Goal: Navigation & Orientation: Locate item on page

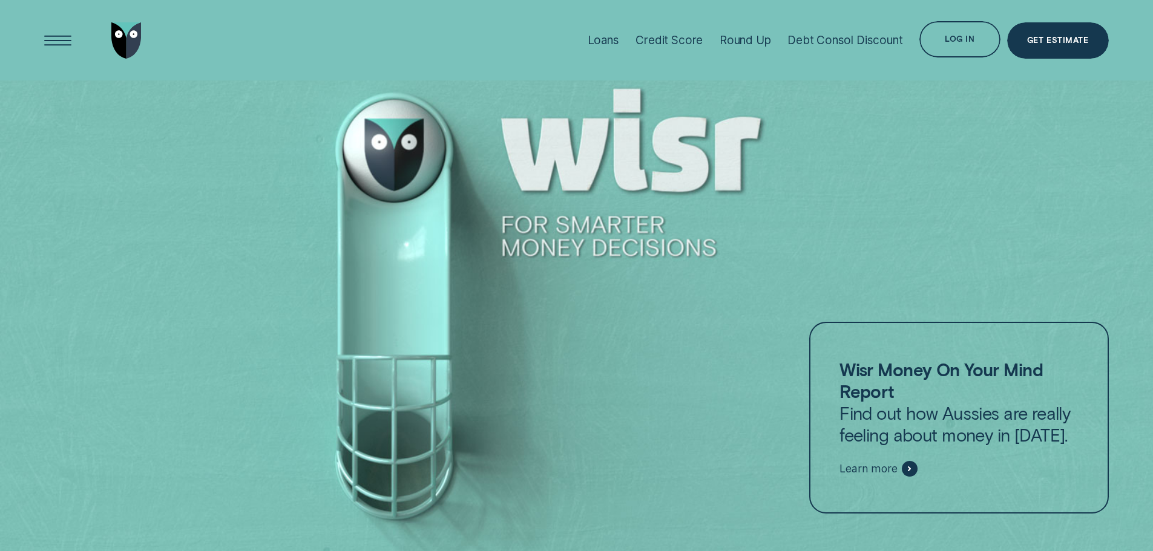
scroll to position [5285, 0]
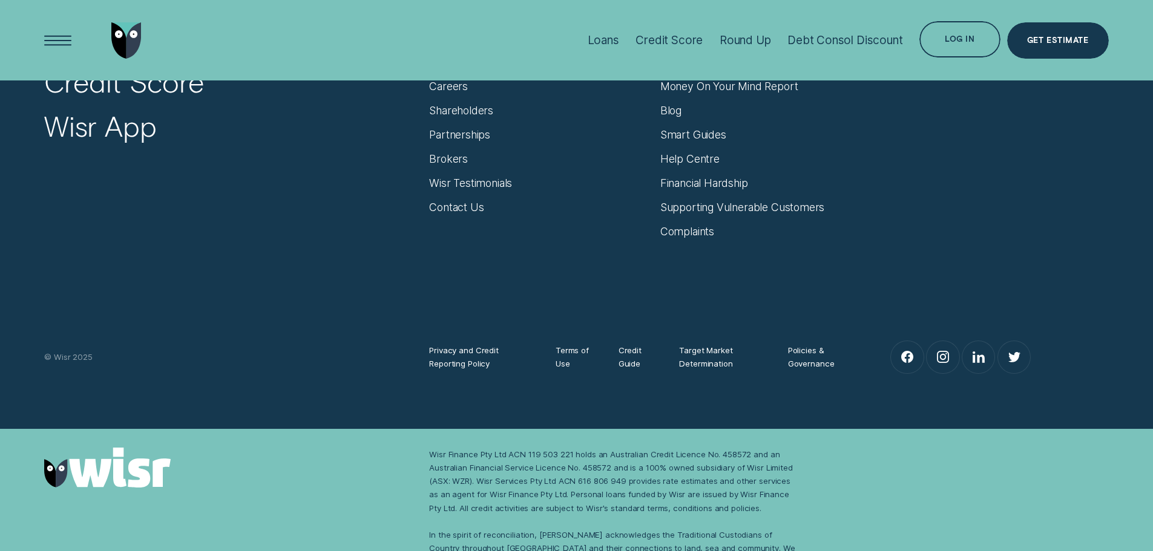
drag, startPoint x: 0, startPoint y: 0, endPoint x: 493, endPoint y: 461, distance: 674.8
click at [494, 461] on div "Wisr Finance Pty Ltd ACN 119 503 221 holds an Australian Credit Licence No. 458…" at bounding box center [615, 522] width 372 height 148
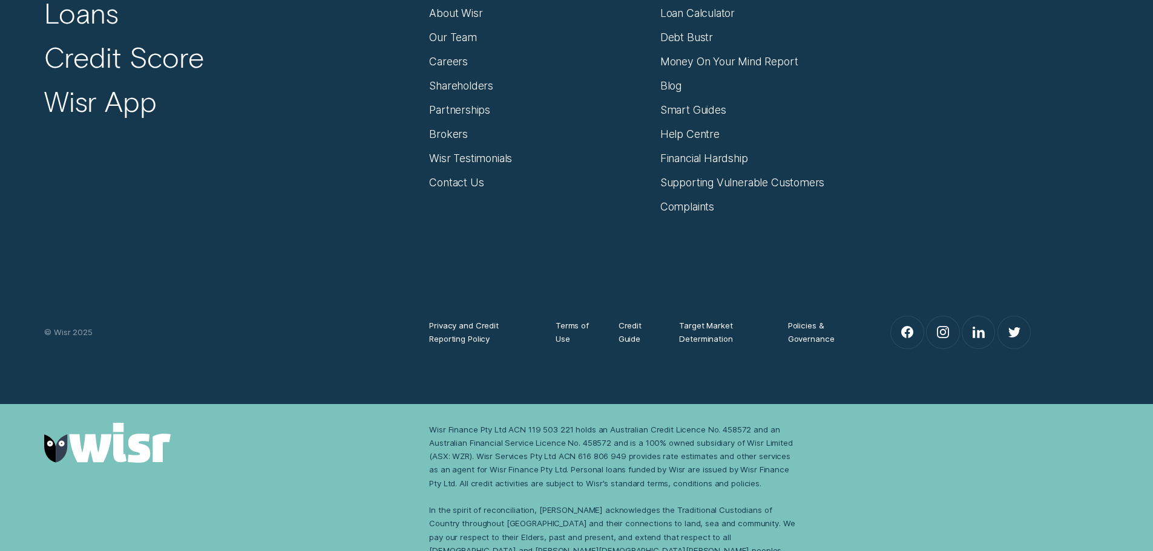
scroll to position [5321, 0]
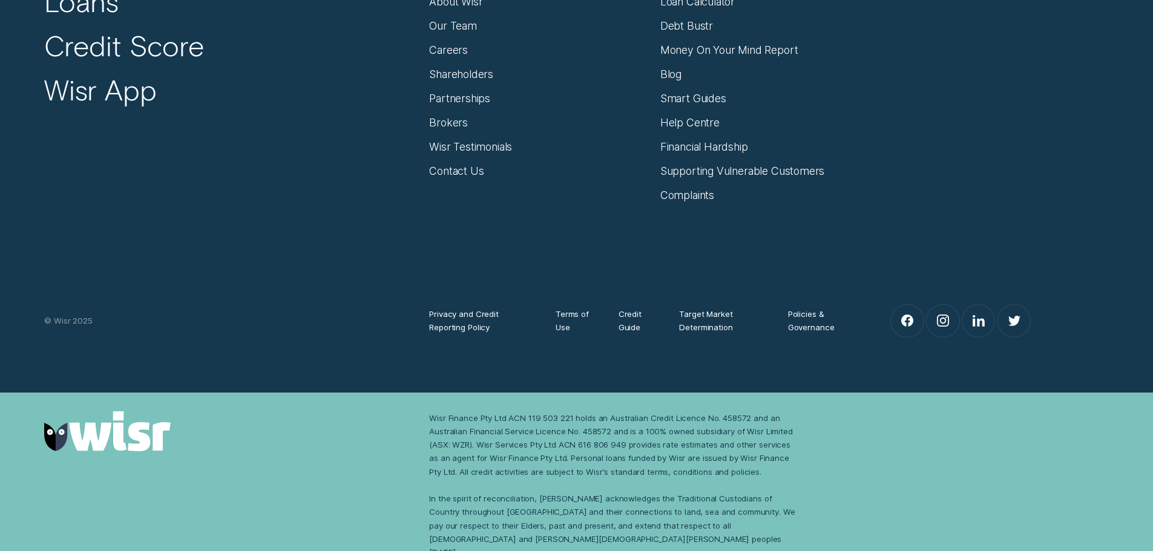
click at [669, 428] on div "Wisr Finance Pty Ltd ACN 119 503 221 holds an Australian Credit Licence No. 458…" at bounding box center [615, 486] width 372 height 148
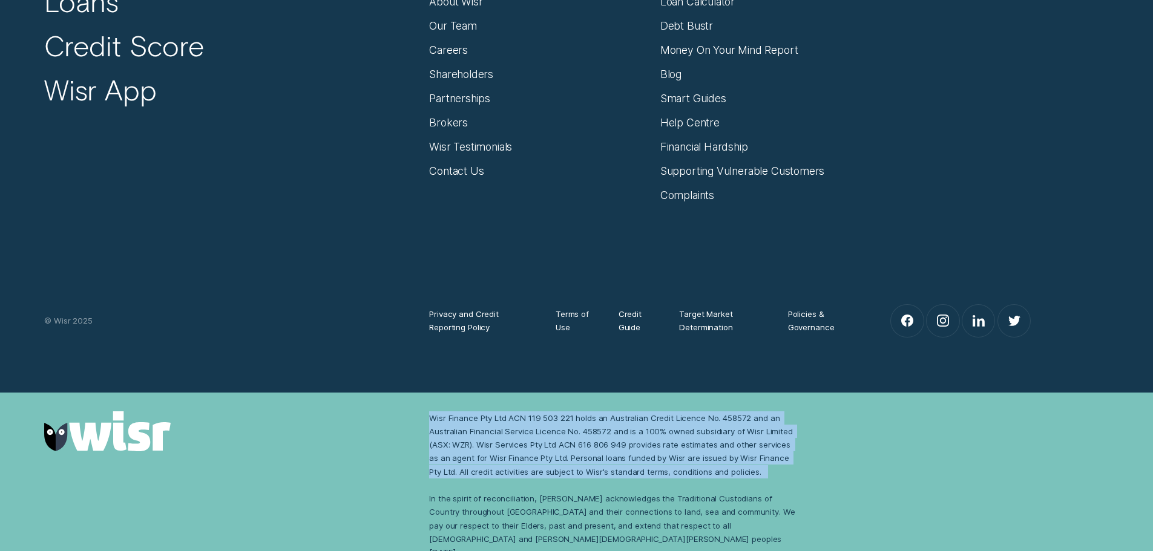
click at [669, 428] on div "Wisr Finance Pty Ltd ACN 119 503 221 holds an Australian Credit Licence No. 458…" at bounding box center [615, 486] width 372 height 148
click at [644, 431] on div "Wisr Finance Pty Ltd ACN 119 503 221 holds an Australian Credit Licence No. 458…" at bounding box center [615, 486] width 372 height 148
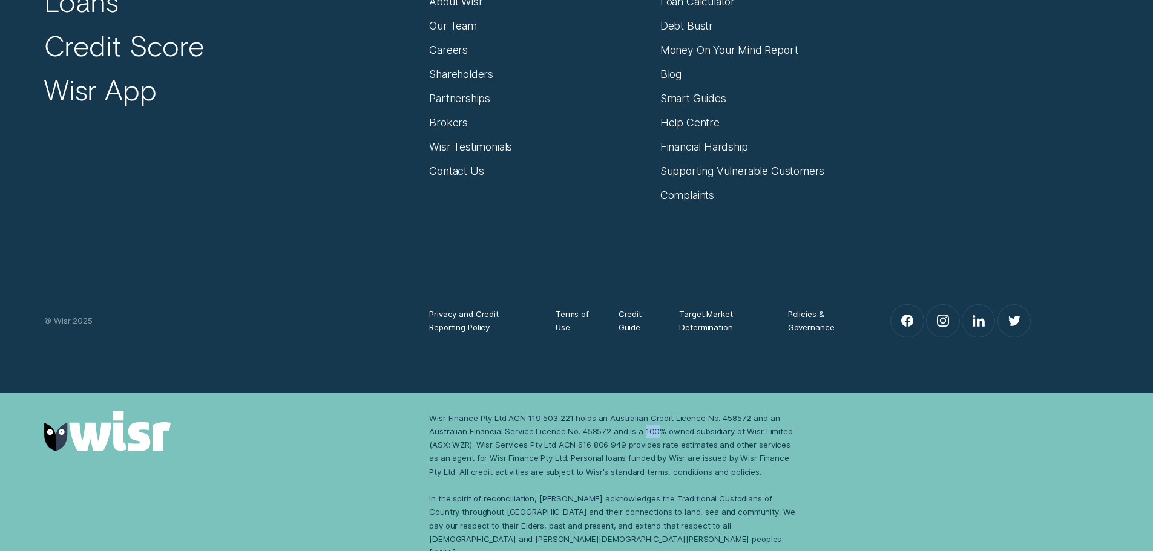
click at [644, 431] on div "Wisr Finance Pty Ltd ACN 119 503 221 holds an Australian Credit Licence No. 458…" at bounding box center [615, 486] width 372 height 148
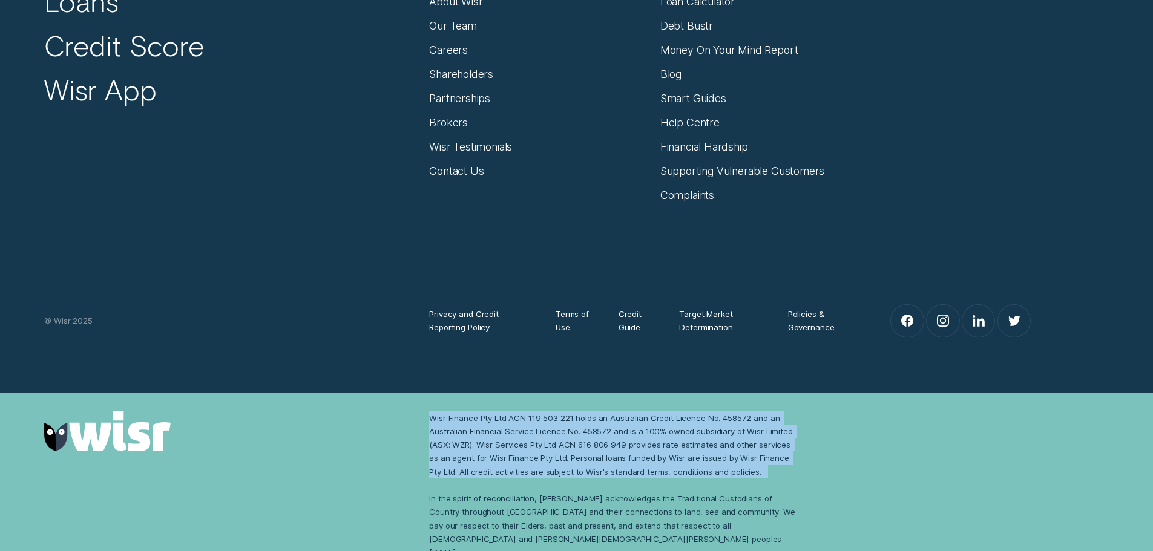
click at [644, 431] on div "Wisr Finance Pty Ltd ACN 119 503 221 holds an Australian Credit Licence No. 458…" at bounding box center [615, 486] width 372 height 148
click at [663, 436] on div "Wisr Finance Pty Ltd ACN 119 503 221 holds an Australian Credit Licence No. 458…" at bounding box center [615, 486] width 372 height 148
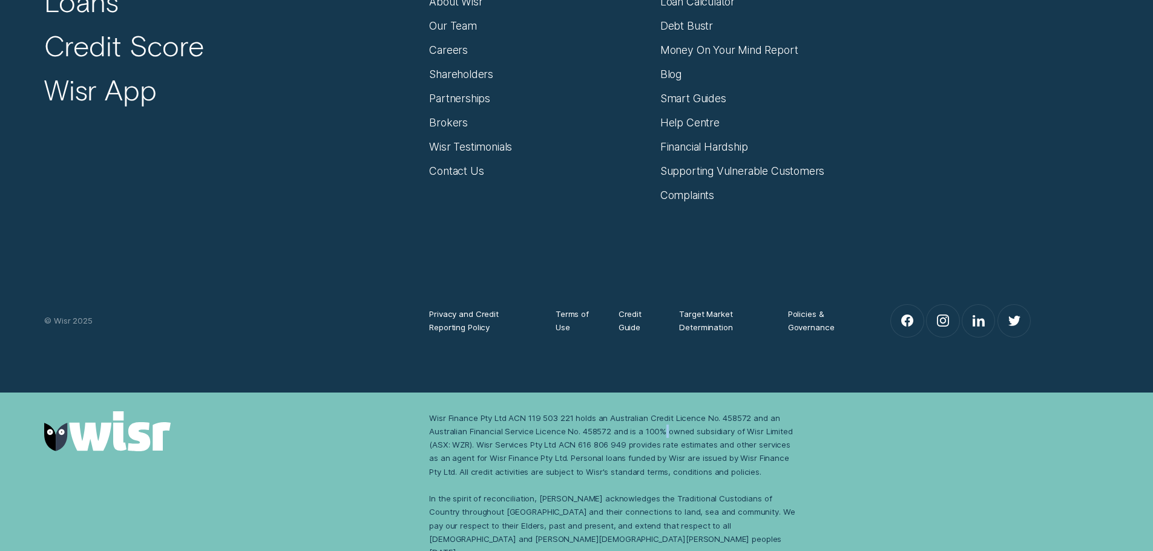
click at [663, 436] on div "Wisr Finance Pty Ltd ACN 119 503 221 holds an Australian Credit Licence No. 458…" at bounding box center [615, 486] width 372 height 148
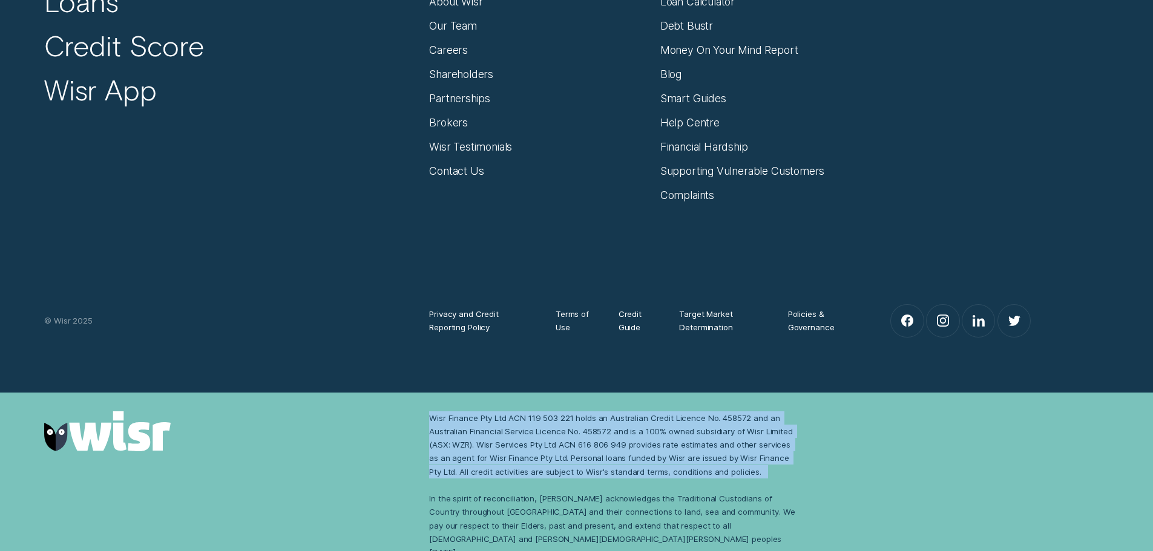
click at [663, 436] on div "Wisr Finance Pty Ltd ACN 119 503 221 holds an Australian Credit Licence No. 458…" at bounding box center [615, 486] width 372 height 148
click at [649, 435] on div "Wisr Finance Pty Ltd ACN 119 503 221 holds an Australian Credit Licence No. 458…" at bounding box center [615, 486] width 372 height 148
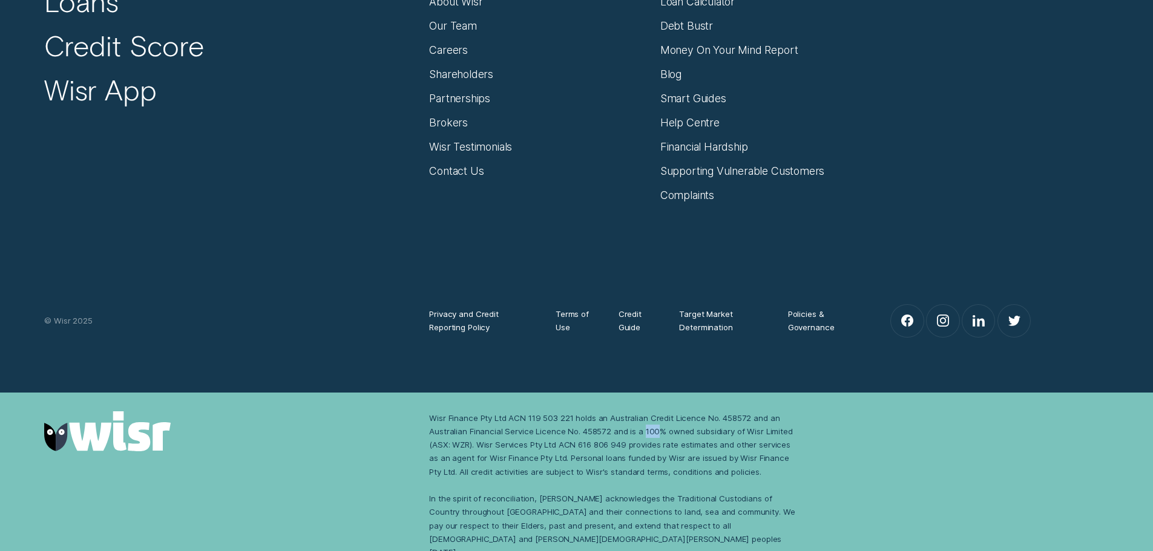
click at [649, 435] on div "Wisr Finance Pty Ltd ACN 119 503 221 holds an Australian Credit Licence No. 458…" at bounding box center [615, 486] width 372 height 148
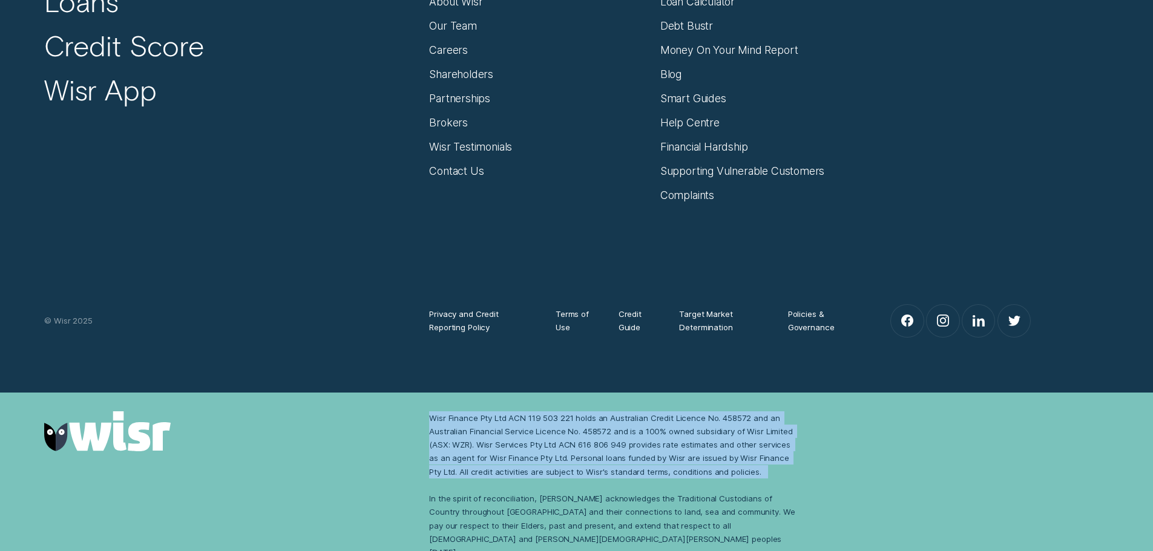
click at [649, 435] on div "Wisr Finance Pty Ltd ACN 119 503 221 holds an Australian Credit Licence No. 458…" at bounding box center [615, 486] width 372 height 148
click at [628, 433] on div "Wisr Finance Pty Ltd ACN 119 503 221 holds an Australian Credit Licence No. 458…" at bounding box center [615, 486] width 372 height 148
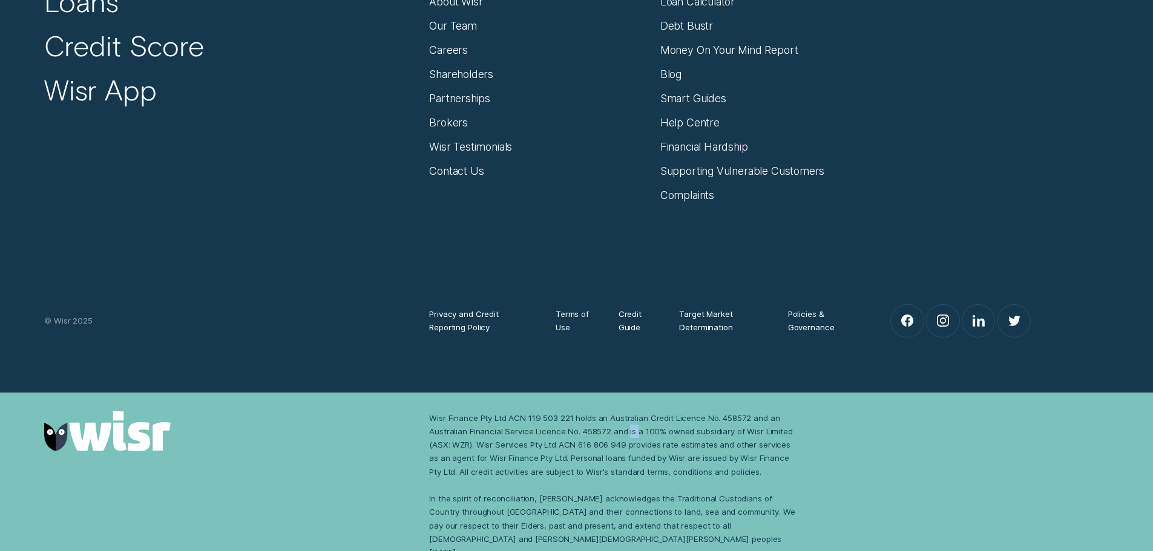
click at [628, 433] on div "Wisr Finance Pty Ltd ACN 119 503 221 holds an Australian Credit Licence No. 458…" at bounding box center [615, 486] width 372 height 148
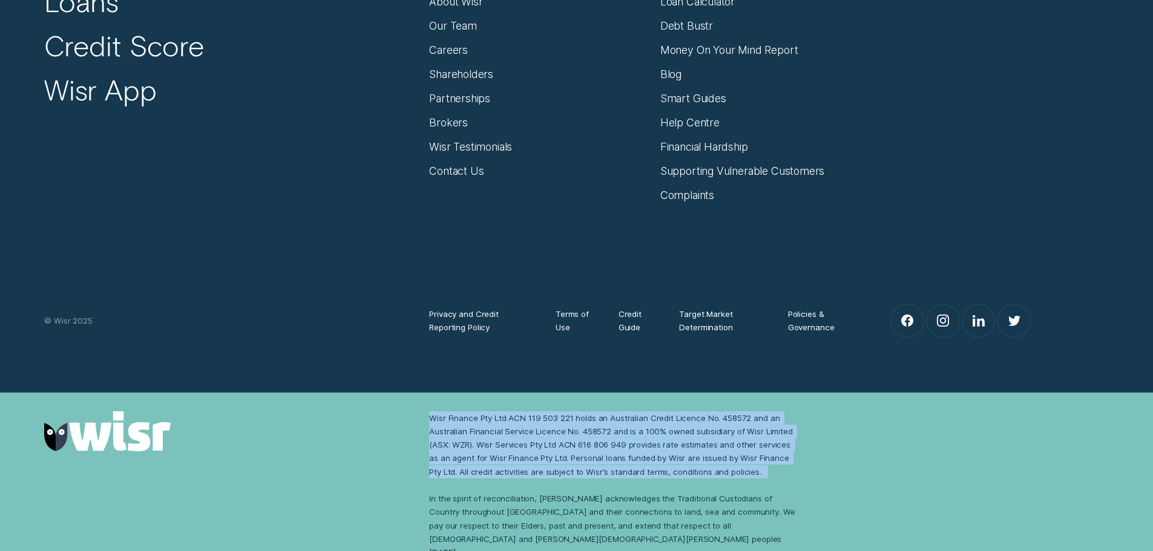
click at [628, 433] on div "Wisr Finance Pty Ltd ACN 119 503 221 holds an Australian Credit Licence No. 458…" at bounding box center [615, 486] width 372 height 148
click at [641, 433] on div "Wisr Finance Pty Ltd ACN 119 503 221 holds an Australian Credit Licence No. 458…" at bounding box center [615, 486] width 372 height 148
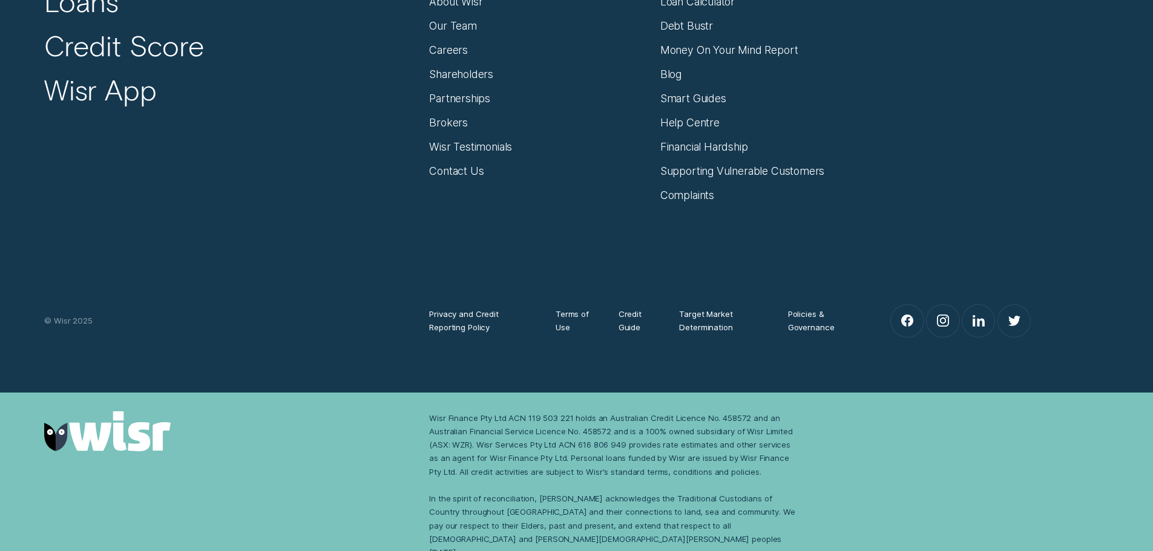
click at [620, 432] on div "Wisr Finance Pty Ltd ACN 119 503 221 holds an Australian Credit Licence No. 458…" at bounding box center [615, 486] width 372 height 148
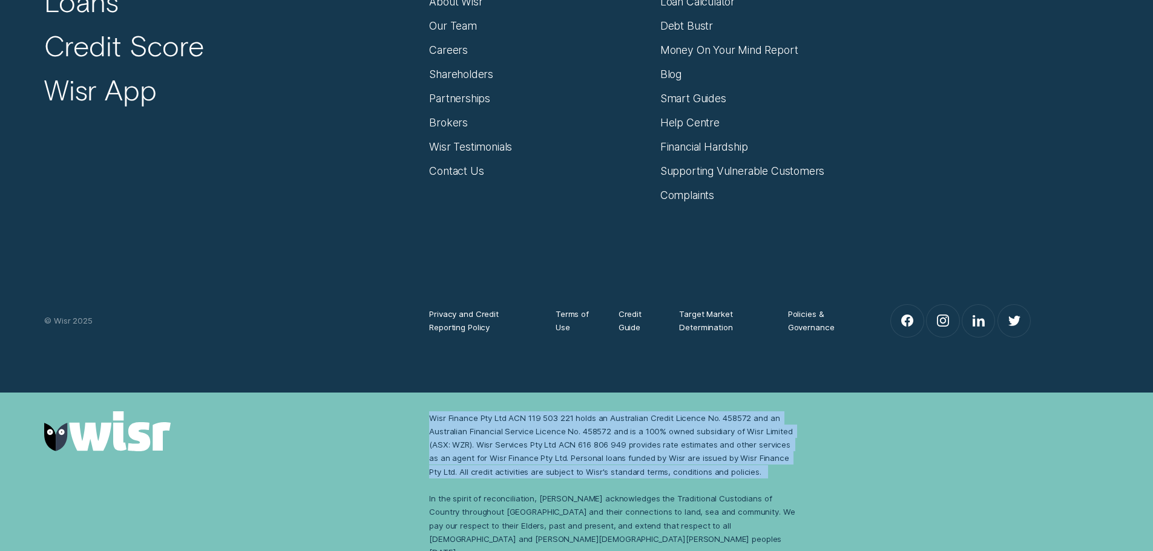
click at [620, 432] on div "Wisr Finance Pty Ltd ACN 119 503 221 holds an Australian Credit Licence No. 458…" at bounding box center [615, 486] width 372 height 148
click at [608, 430] on div "Wisr Finance Pty Ltd ACN 119 503 221 holds an Australian Credit Licence No. 458…" at bounding box center [615, 486] width 372 height 148
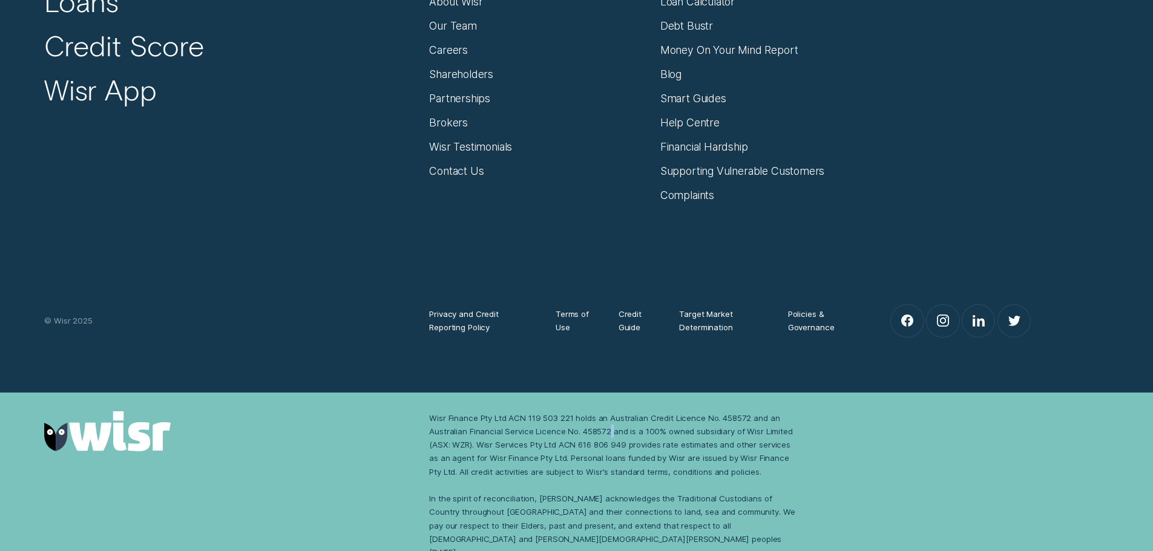
click at [608, 430] on div "Wisr Finance Pty Ltd ACN 119 503 221 holds an Australian Credit Licence No. 458…" at bounding box center [615, 486] width 372 height 148
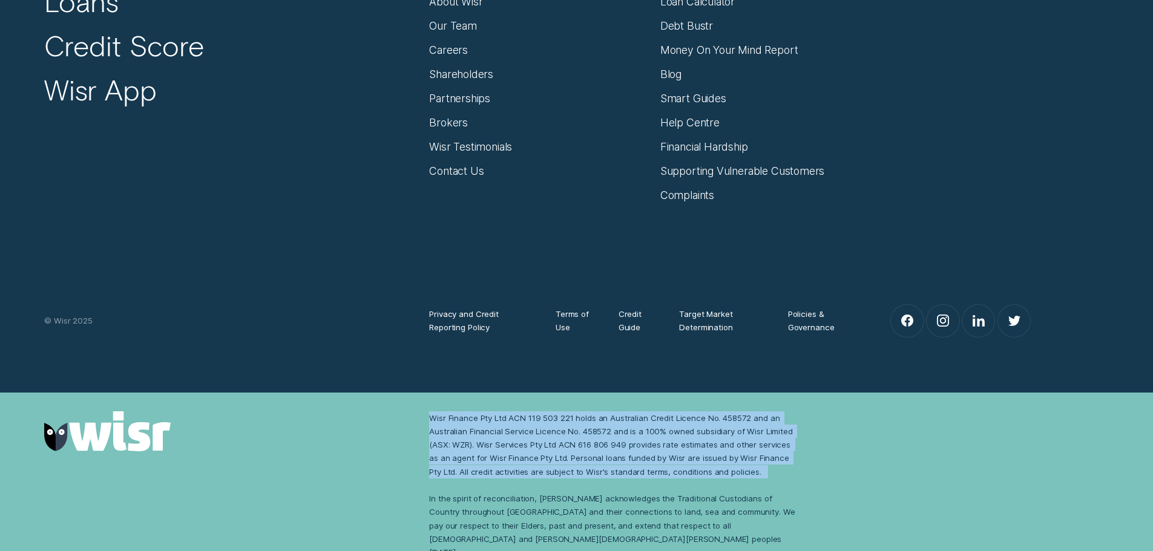
click at [608, 430] on div "Wisr Finance Pty Ltd ACN 119 503 221 holds an Australian Credit Licence No. 458…" at bounding box center [615, 486] width 372 height 148
click at [620, 430] on div "Wisr Finance Pty Ltd ACN 119 503 221 holds an Australian Credit Licence No. 458…" at bounding box center [615, 486] width 372 height 148
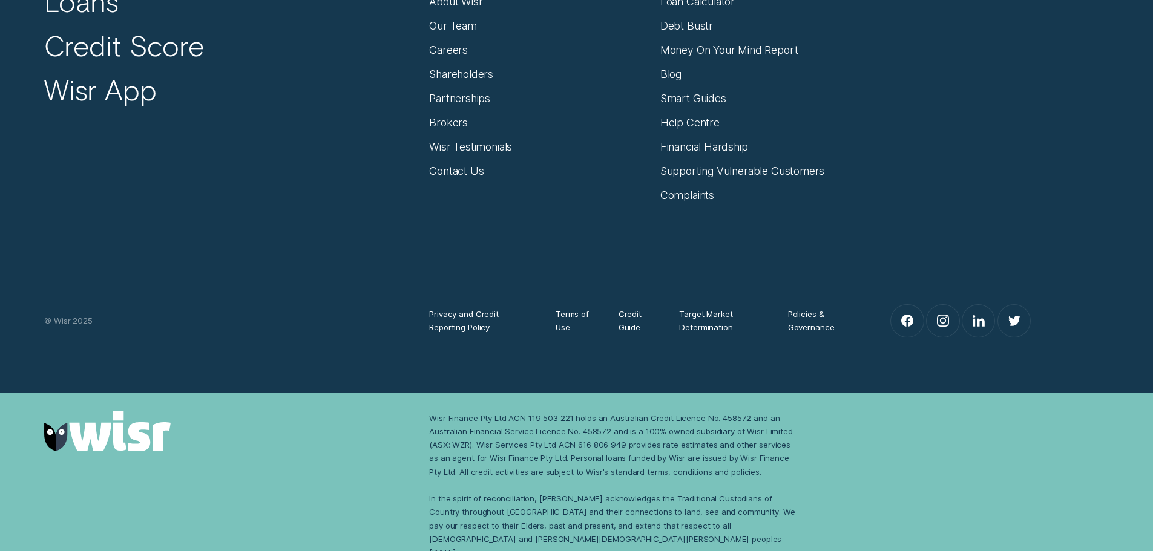
click at [577, 459] on div "Wisr Finance Pty Ltd ACN 119 503 221 holds an Australian Credit Licence No. 458…" at bounding box center [615, 486] width 372 height 148
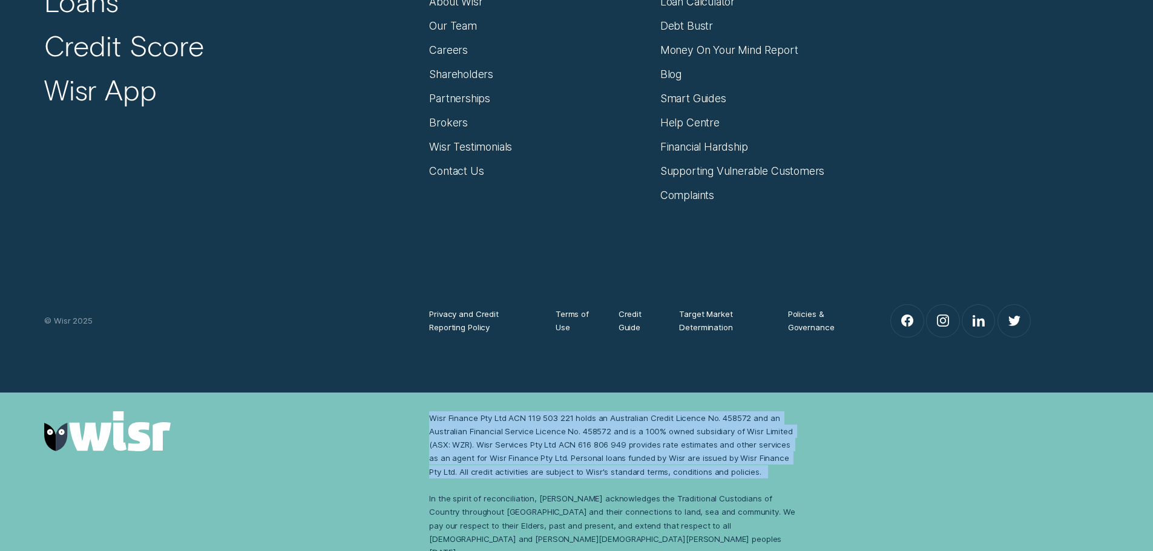
click at [577, 459] on div "Wisr Finance Pty Ltd ACN 119 503 221 holds an Australian Credit Licence No. 458…" at bounding box center [615, 486] width 372 height 148
click at [569, 448] on div "Wisr Finance Pty Ltd ACN 119 503 221 holds an Australian Credit Licence No. 458…" at bounding box center [615, 486] width 372 height 148
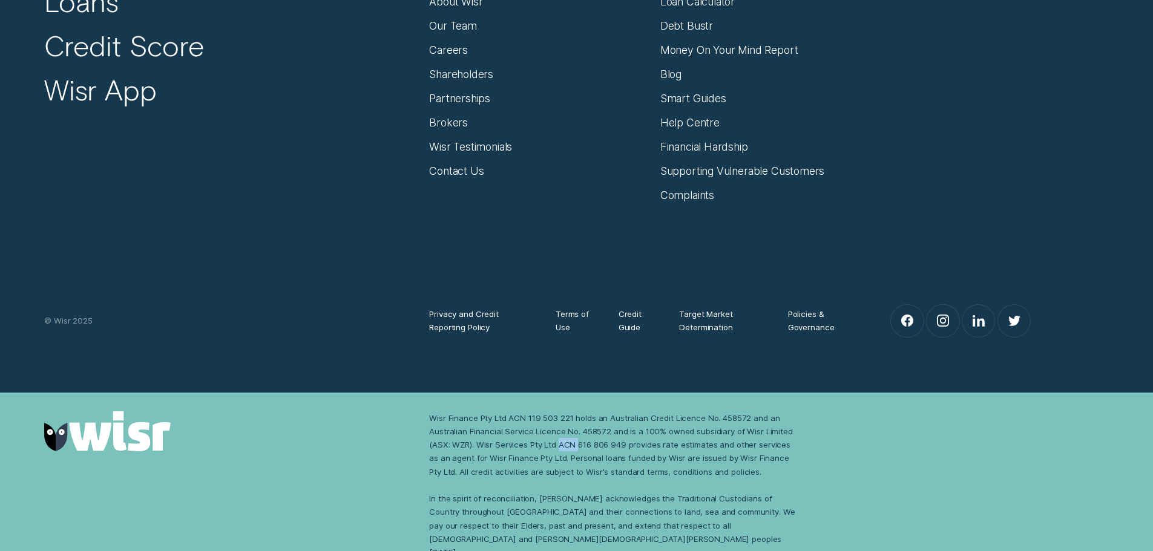
click at [569, 448] on div "Wisr Finance Pty Ltd ACN 119 503 221 holds an Australian Credit Licence No. 458…" at bounding box center [615, 486] width 372 height 148
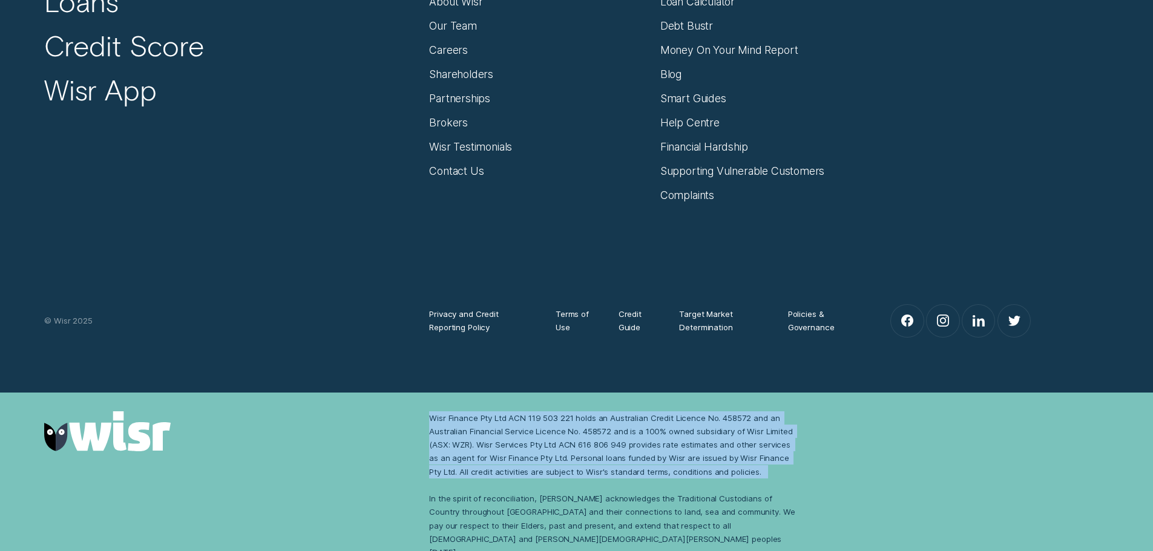
click at [569, 448] on div "Wisr Finance Pty Ltd ACN 119 503 221 holds an Australian Credit Licence No. 458…" at bounding box center [615, 486] width 372 height 148
click at [592, 442] on div "Wisr Finance Pty Ltd ACN 119 503 221 holds an Australian Credit Licence No. 458…" at bounding box center [615, 486] width 372 height 148
click at [591, 445] on div "Wisr Finance Pty Ltd ACN 119 503 221 holds an Australian Credit Licence No. 458…" at bounding box center [615, 486] width 372 height 148
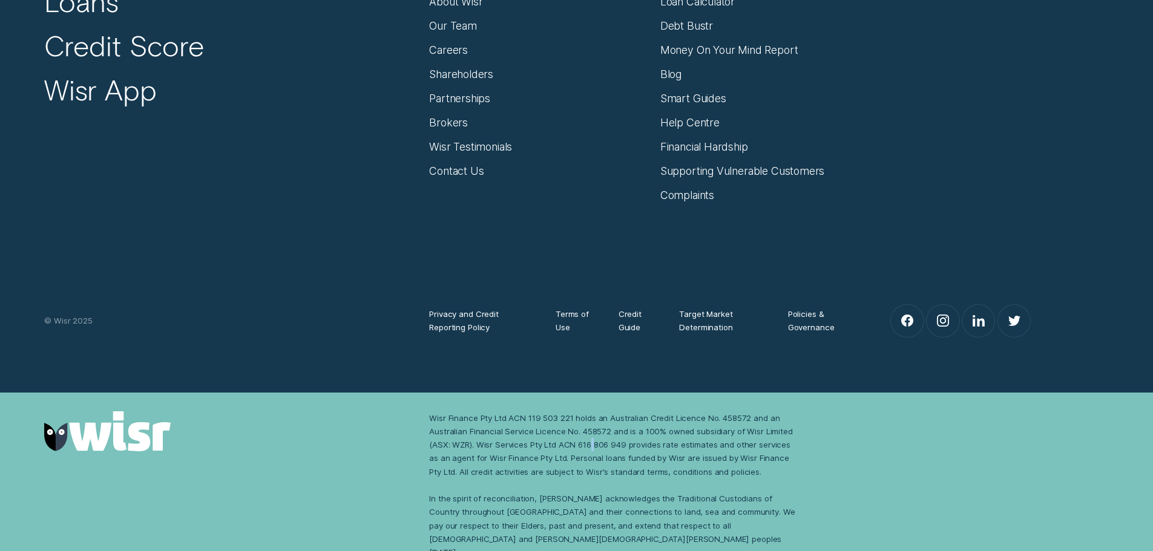
click at [591, 445] on div "Wisr Finance Pty Ltd ACN 119 503 221 holds an Australian Credit Licence No. 458…" at bounding box center [615, 486] width 372 height 148
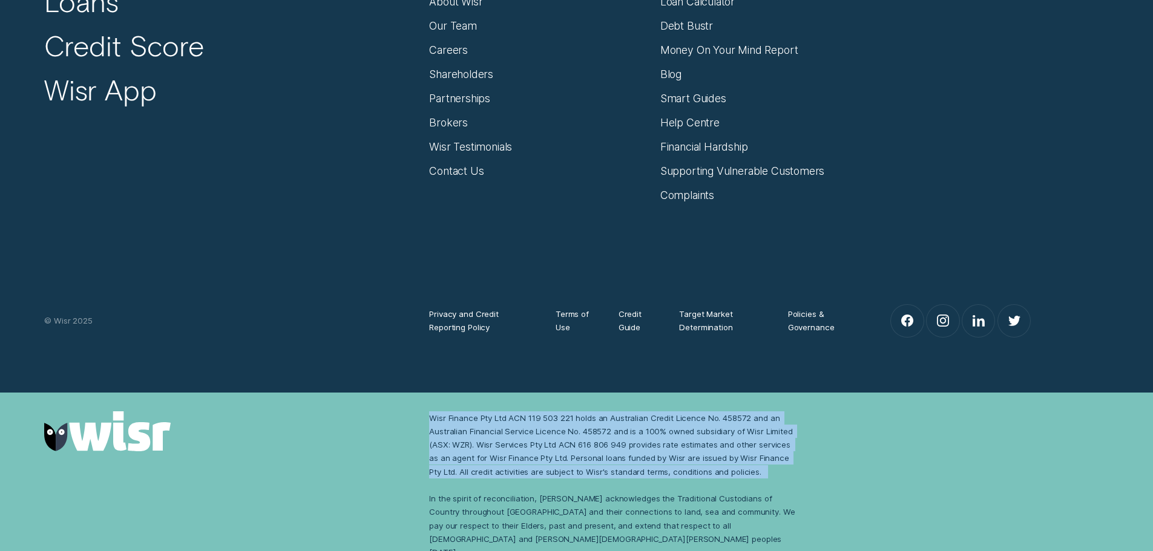
click at [591, 445] on div "Wisr Finance Pty Ltd ACN 119 503 221 holds an Australian Credit Licence No. 458…" at bounding box center [615, 486] width 372 height 148
